Goal: Find specific page/section: Find specific page/section

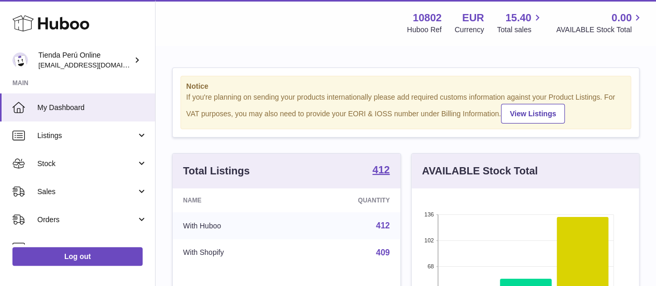
scroll to position [46, 0]
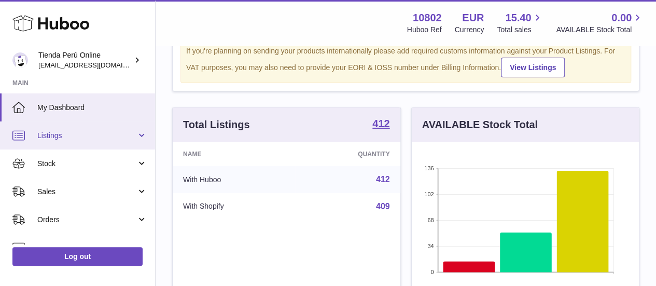
click at [82, 140] on link "Listings" at bounding box center [77, 135] width 155 height 28
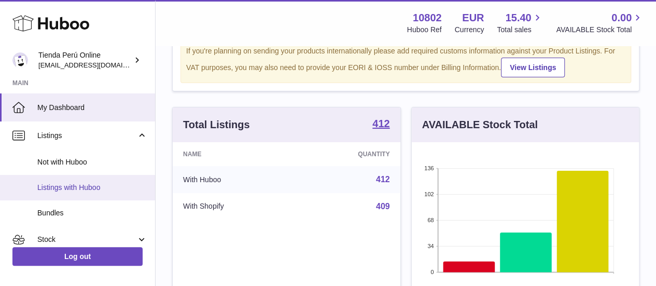
click at [74, 190] on span "Listings with Huboo" at bounding box center [92, 187] width 110 height 10
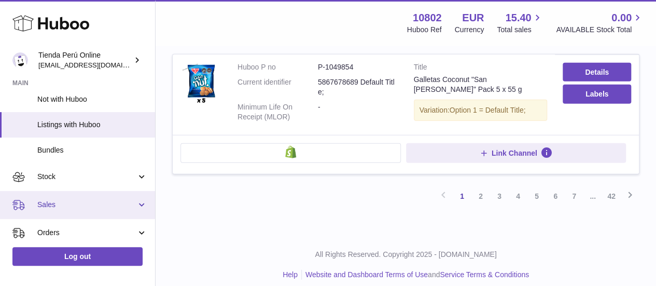
scroll to position [112, 0]
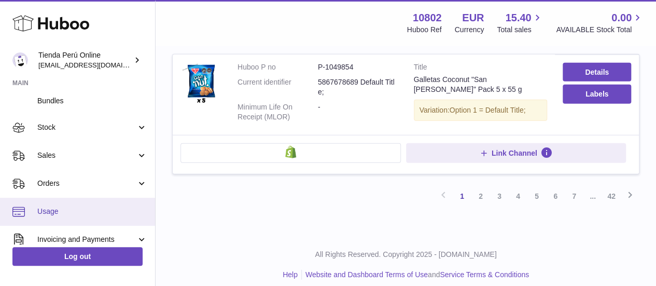
click at [57, 207] on span "Usage" at bounding box center [92, 211] width 110 height 10
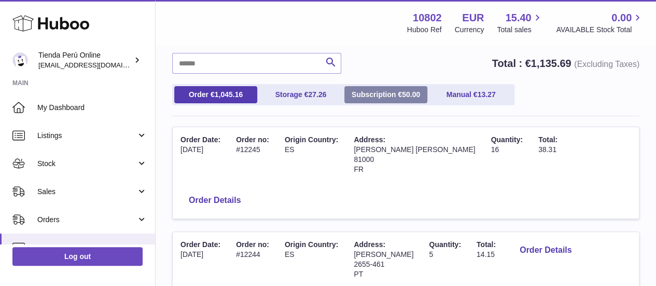
click at [370, 95] on link "Subscription € 50.00" at bounding box center [385, 94] width 83 height 17
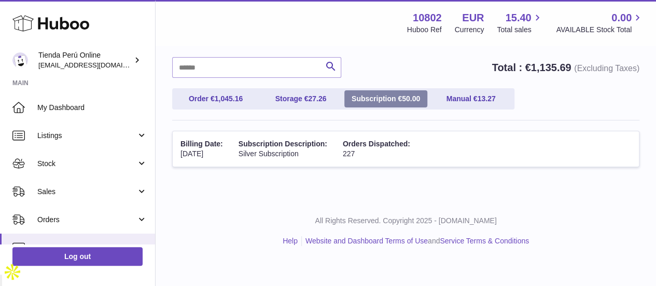
scroll to position [54, 0]
